Goal: Information Seeking & Learning: Learn about a topic

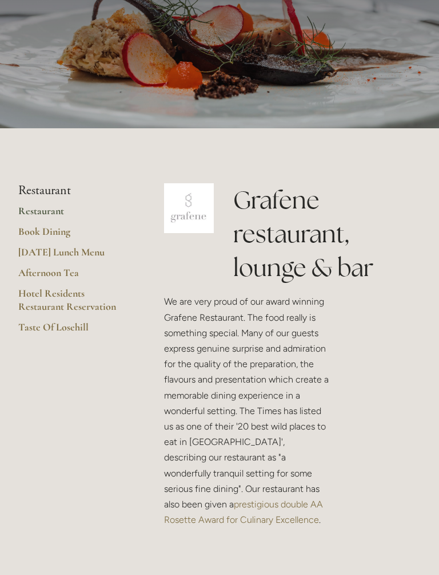
scroll to position [113, 0]
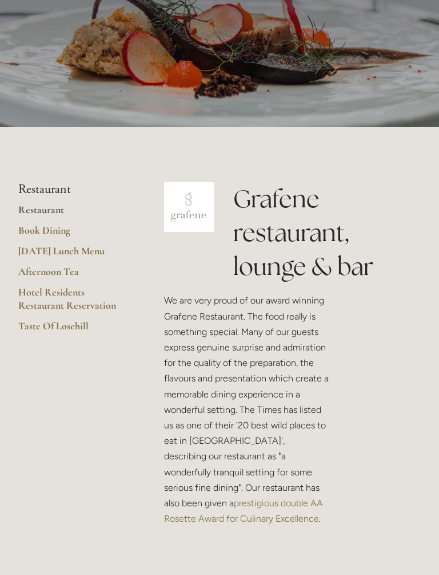
click at [54, 232] on link "Book Dining" at bounding box center [72, 234] width 109 height 21
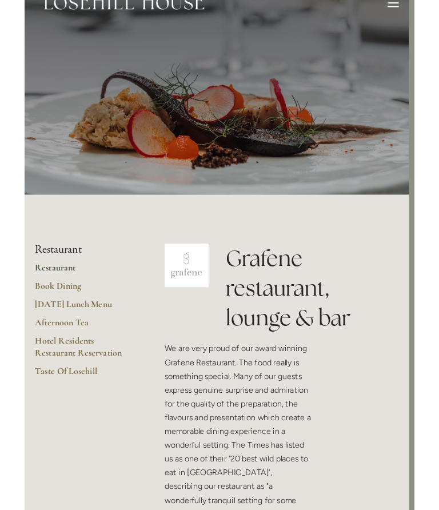
scroll to position [0, 0]
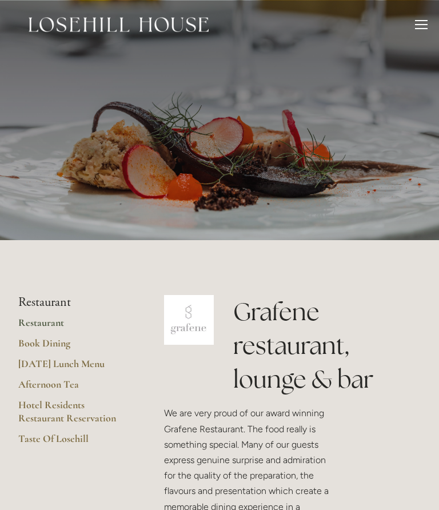
click at [426, 25] on div at bounding box center [421, 26] width 13 height 13
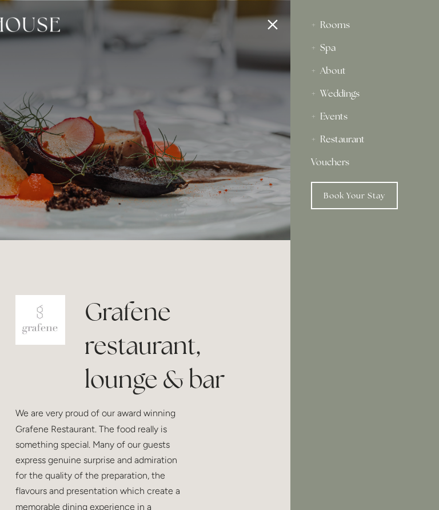
click at [352, 144] on div "Restaurant" at bounding box center [365, 139] width 108 height 23
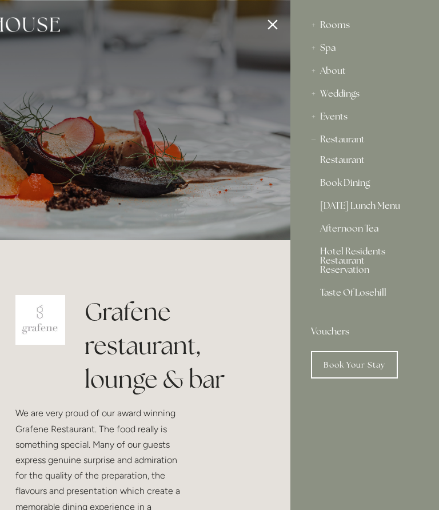
click at [386, 213] on link "[DATE] Lunch Menu" at bounding box center [364, 208] width 89 height 14
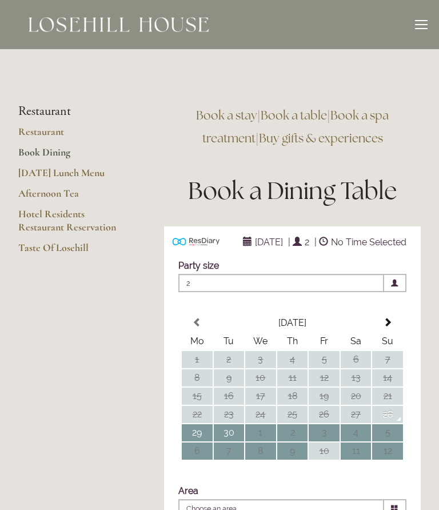
click at [425, 28] on div at bounding box center [421, 28] width 13 height 1
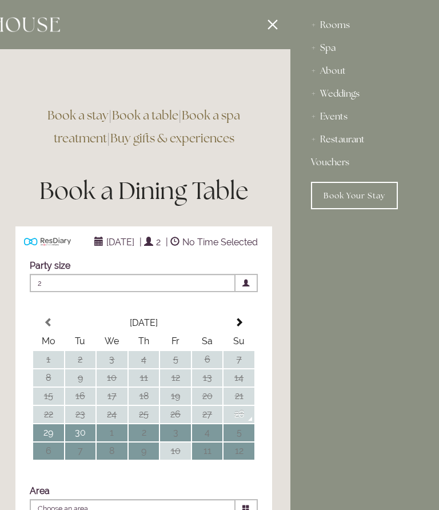
click at [356, 144] on div "Restaurant" at bounding box center [365, 139] width 108 height 23
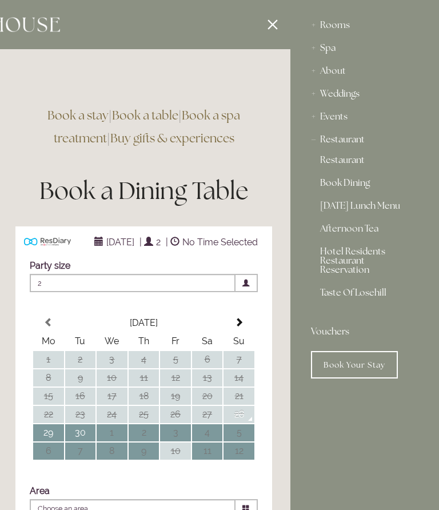
click at [360, 145] on div "Restaurant" at bounding box center [365, 139] width 108 height 23
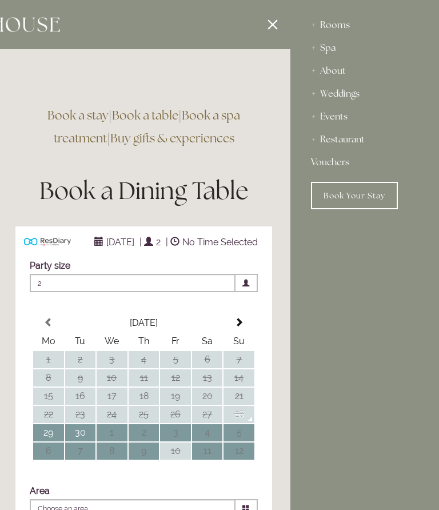
click at [274, 22] on div at bounding box center [70, 255] width 439 height 510
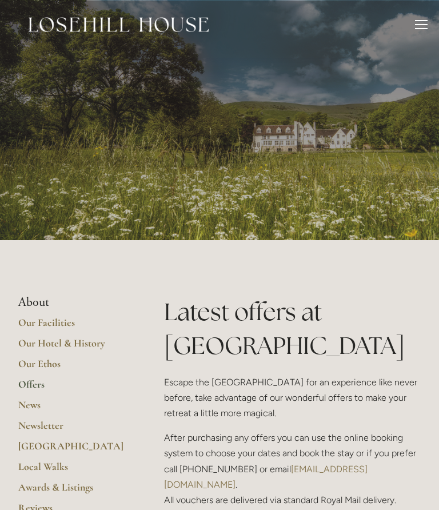
click at [423, 29] on div at bounding box center [421, 28] width 13 height 1
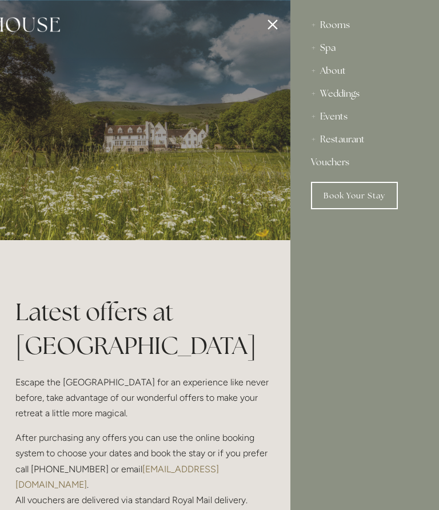
click at [356, 148] on div "Restaurant" at bounding box center [365, 139] width 108 height 23
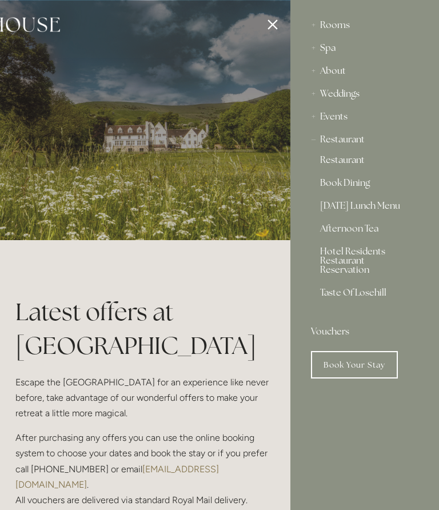
click at [358, 163] on link "Restaurant" at bounding box center [364, 163] width 89 height 14
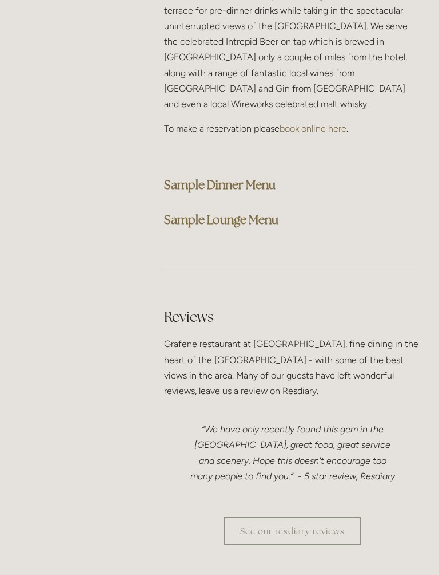
scroll to position [3301, 0]
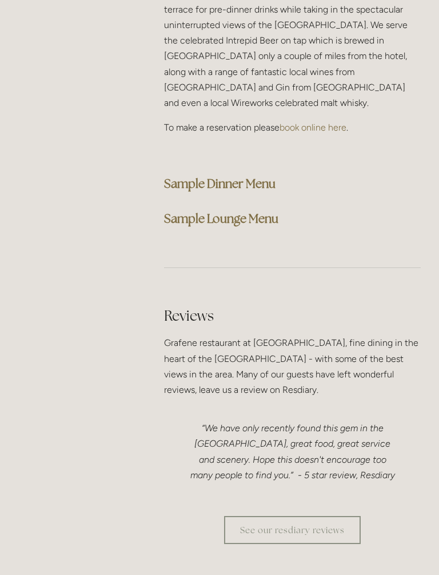
click at [274, 211] on strong "Sample Lounge Menu" at bounding box center [221, 218] width 114 height 15
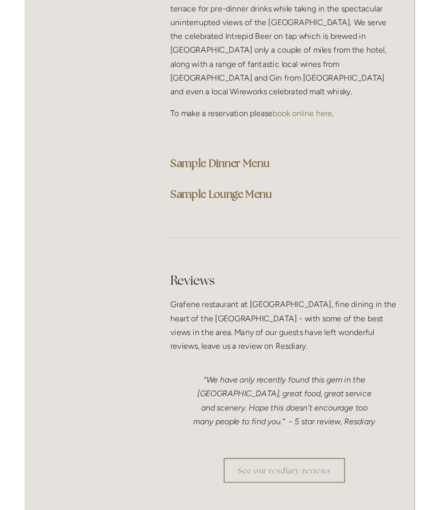
scroll to position [3333, 0]
